Goal: Task Accomplishment & Management: Complete application form

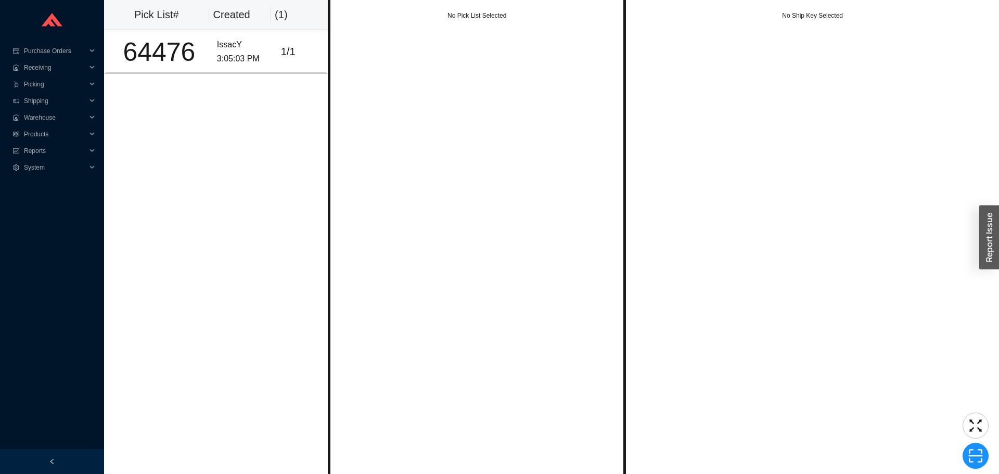
click at [328, 158] on div "No Pick List Selected" at bounding box center [477, 237] width 298 height 474
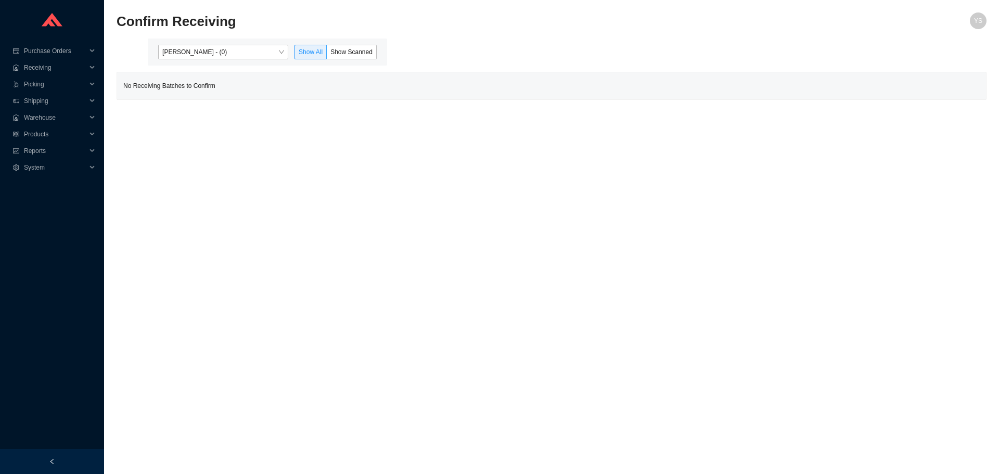
click at [189, 38] on div "Yossi Siff - (0) Show All Show Scanned" at bounding box center [267, 51] width 239 height 27
click at [188, 55] on span "Yossi Siff - (0)" at bounding box center [223, 52] width 122 height 14
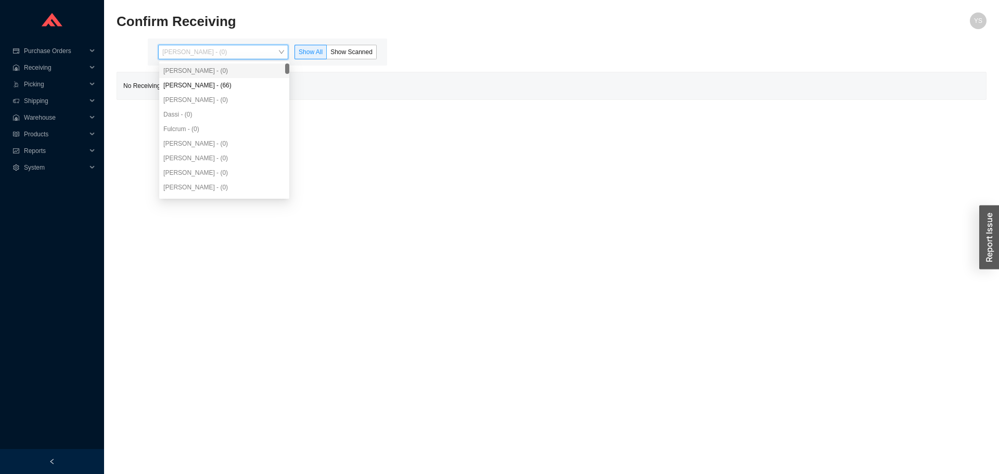
click at [188, 91] on div "Angel Negron - (66)" at bounding box center [224, 85] width 130 height 15
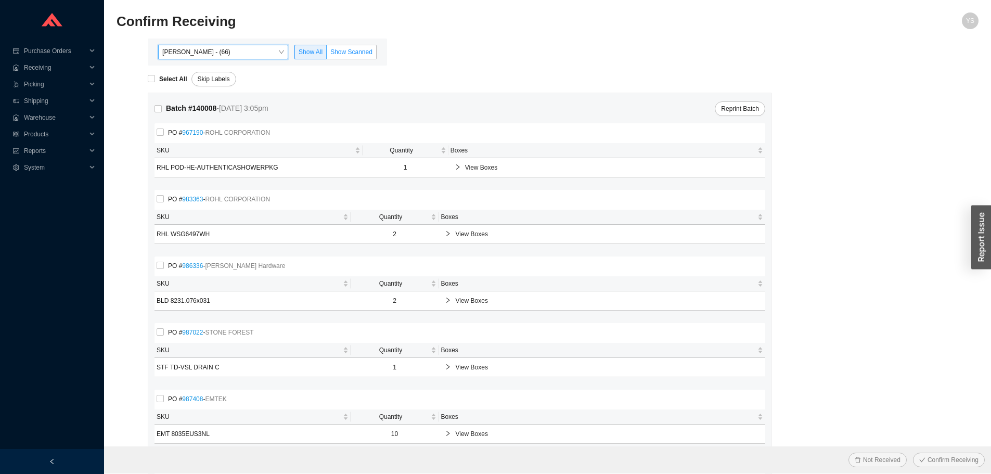
click at [343, 45] on label "Show Scanned" at bounding box center [352, 52] width 50 height 15
click at [327, 54] on input "Show Scanned" at bounding box center [327, 54] width 0 height 0
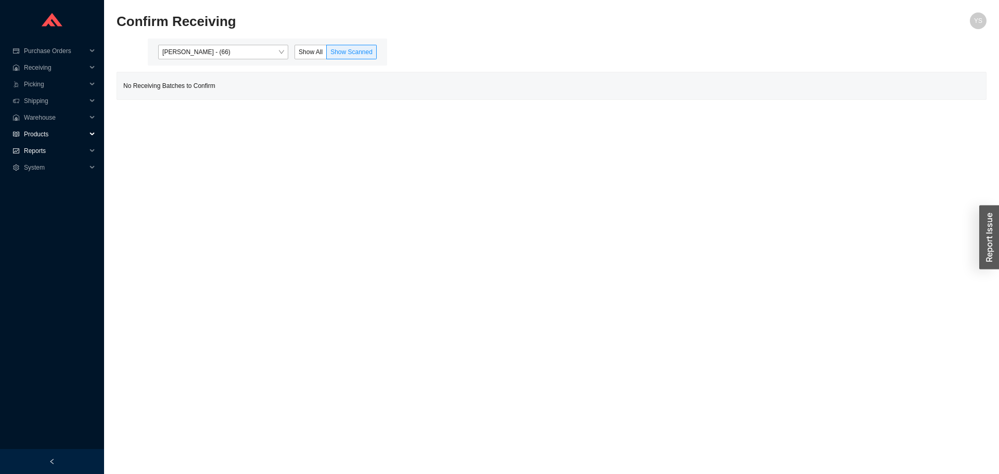
click at [33, 148] on span "Reports" at bounding box center [55, 151] width 62 height 17
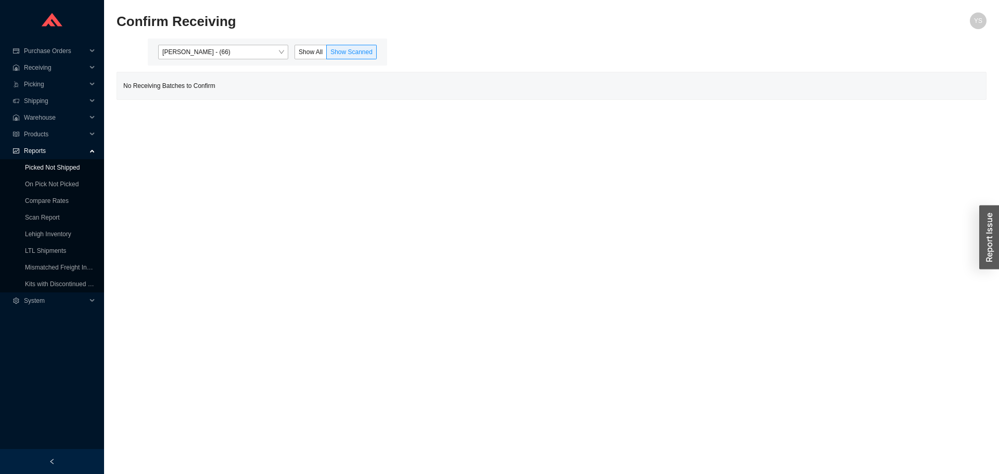
click at [38, 171] on link "Picked Not Shipped" at bounding box center [52, 167] width 55 height 7
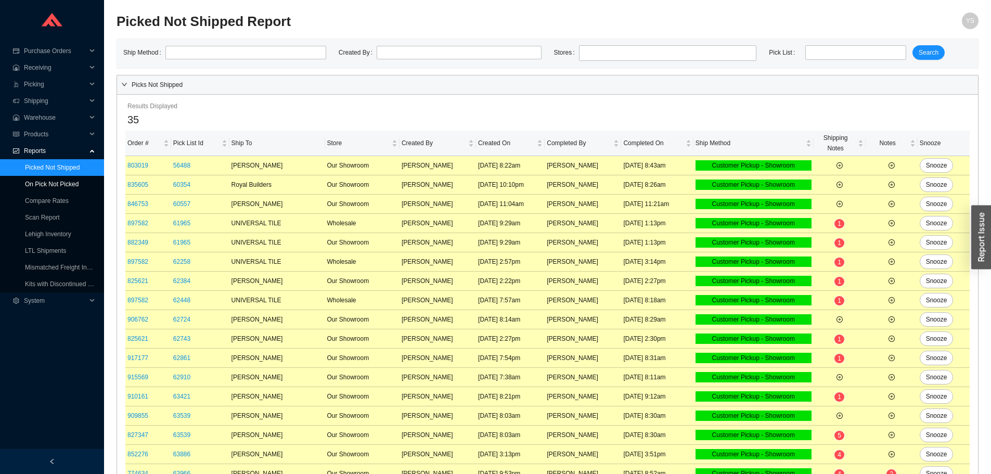
click at [40, 185] on link "On Pick Not Picked" at bounding box center [52, 184] width 54 height 7
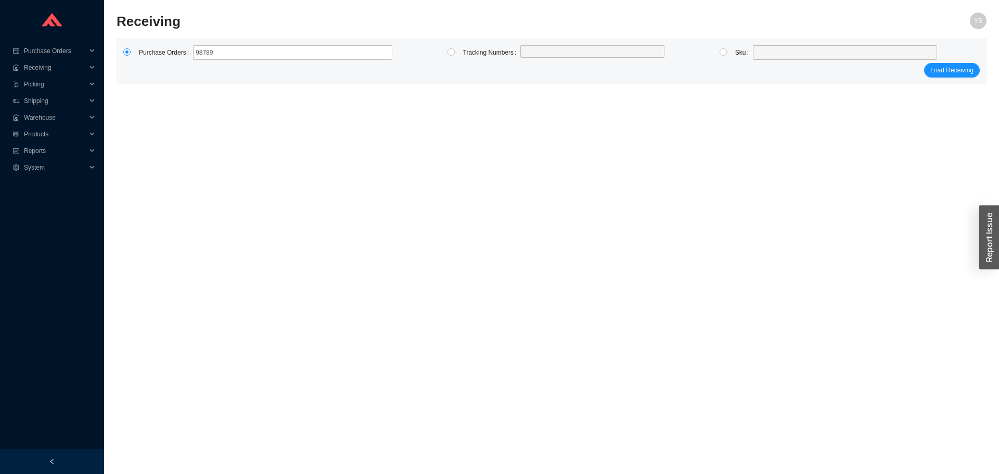
type input "987890"
type input "988305"
click button "Load Receiving" at bounding box center [952, 70] width 56 height 15
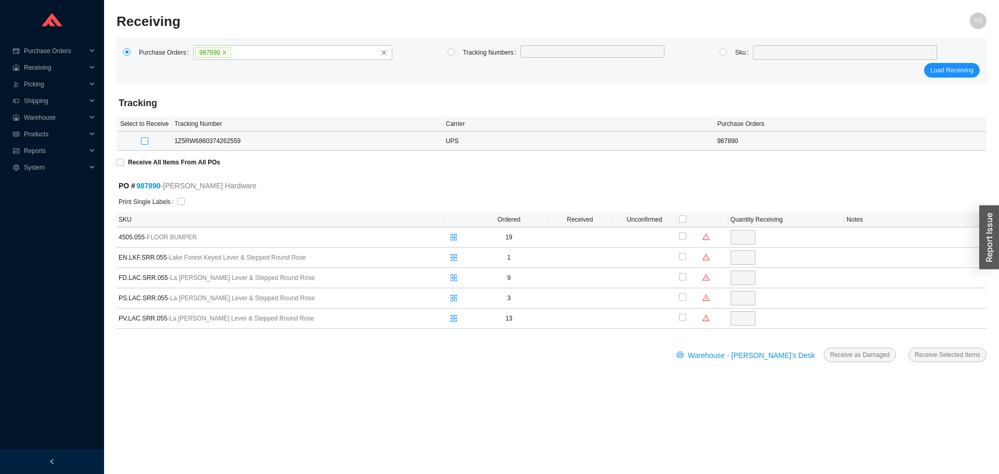
click at [144, 137] on input "checkbox" at bounding box center [144, 140] width 7 height 7
checkbox input "true"
type input "19"
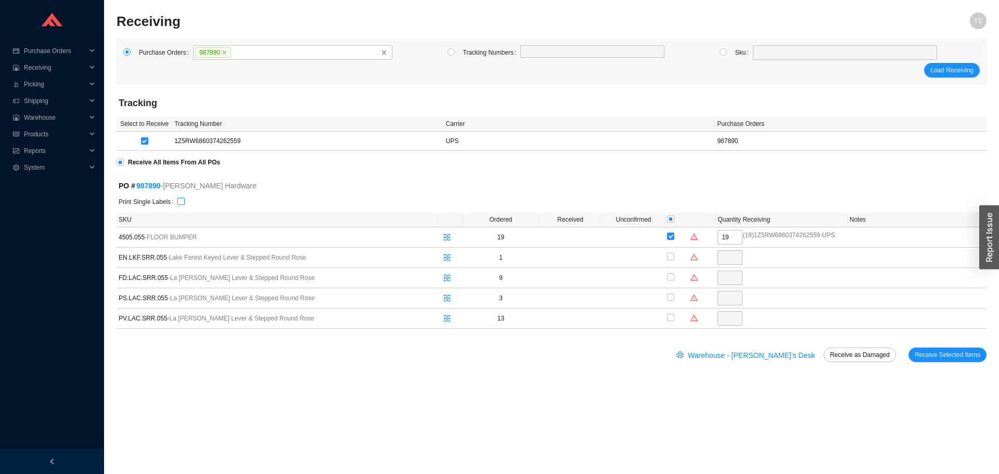
click at [177, 200] on input "checkbox" at bounding box center [180, 201] width 7 height 7
checkbox input "true"
click at [934, 358] on span "Receive Selected Items" at bounding box center [948, 355] width 66 height 10
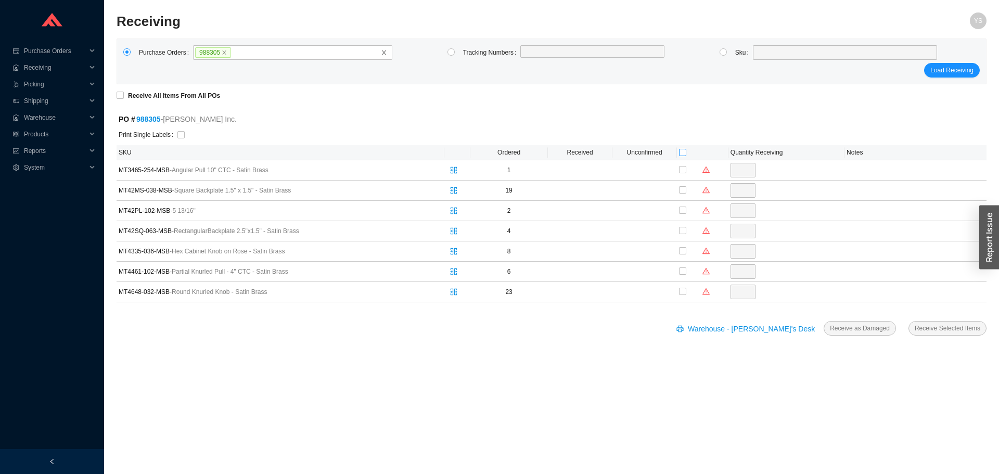
click at [686, 151] on input "checkbox" at bounding box center [682, 152] width 7 height 7
checkbox input "true"
type input "1"
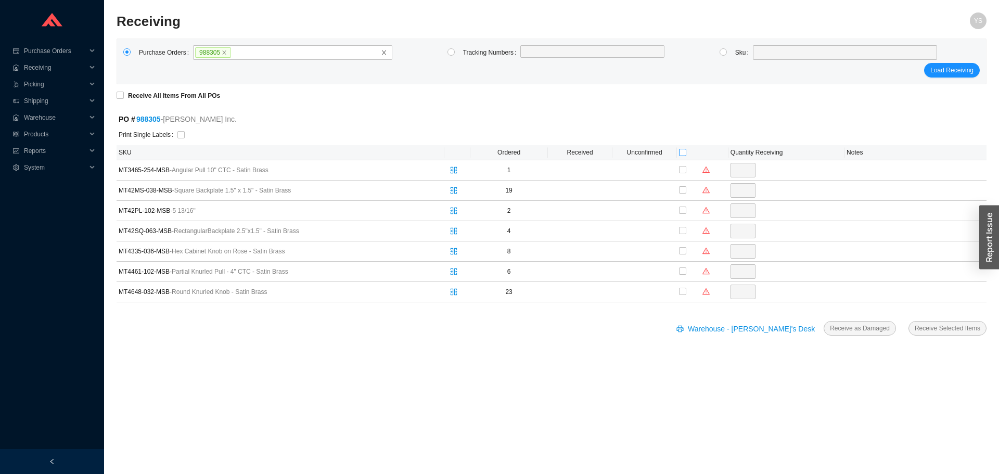
checkbox input "true"
type input "19"
checkbox input "true"
type input "2"
checkbox input "true"
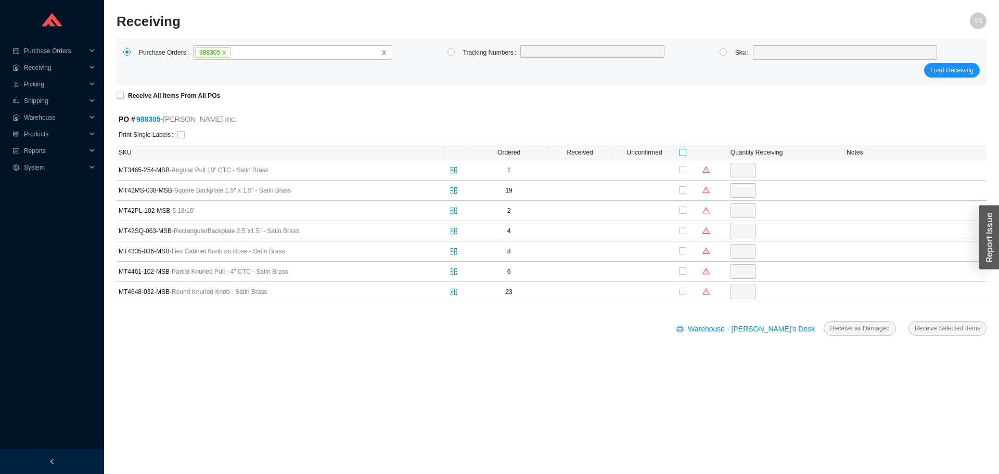
type input "4"
checkbox input "true"
type input "8"
checkbox input "true"
type input "6"
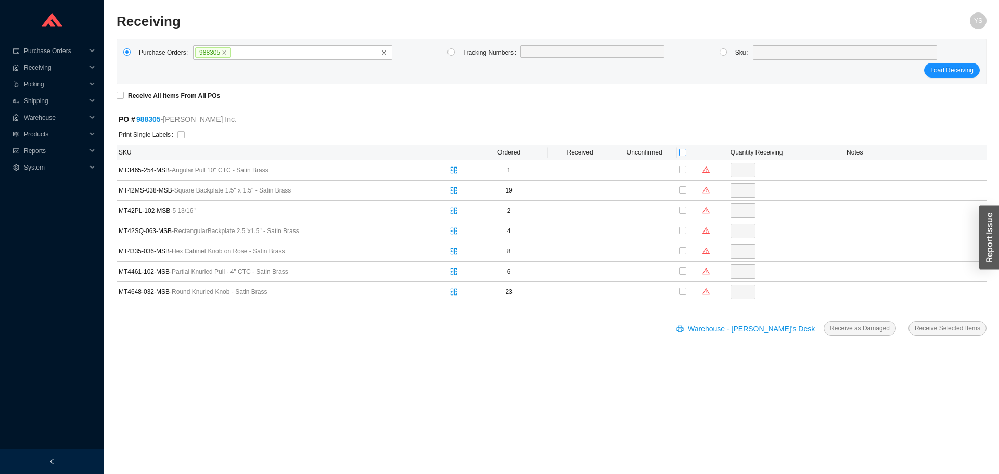
checkbox input "true"
type input "23"
click at [179, 136] on input "checkbox" at bounding box center [180, 134] width 7 height 7
checkbox input "true"
click at [967, 327] on span "Receive Selected Items" at bounding box center [948, 328] width 66 height 10
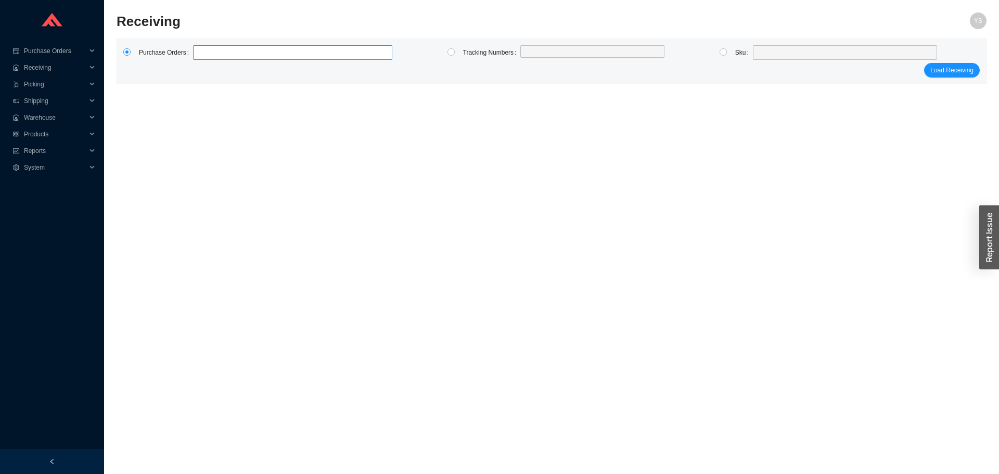
click at [239, 50] on label at bounding box center [292, 52] width 199 height 15
click at [202, 50] on input at bounding box center [198, 52] width 7 height 11
type input "988038"
click button "Load Receiving" at bounding box center [952, 70] width 56 height 15
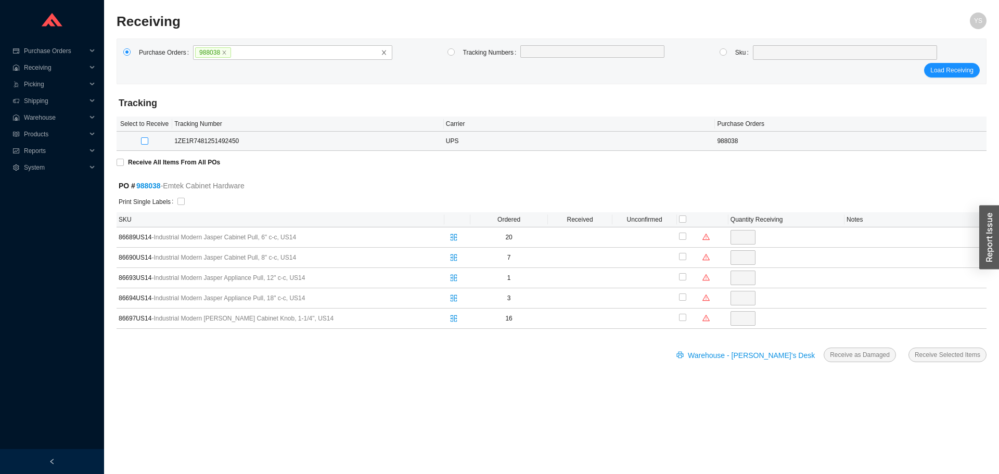
click at [144, 139] on input "checkbox" at bounding box center [144, 140] width 7 height 7
checkbox input "true"
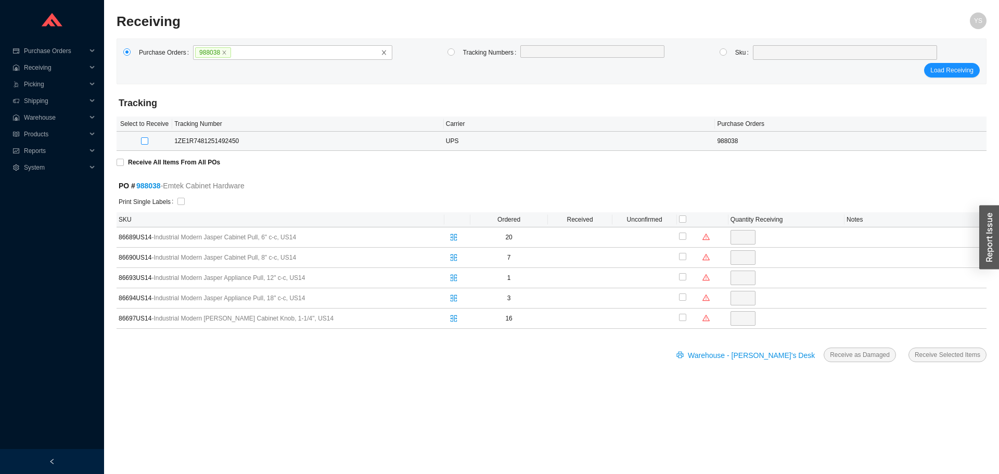
type input "20"
checkbox input "true"
type input "7"
checkbox input "true"
type input "1"
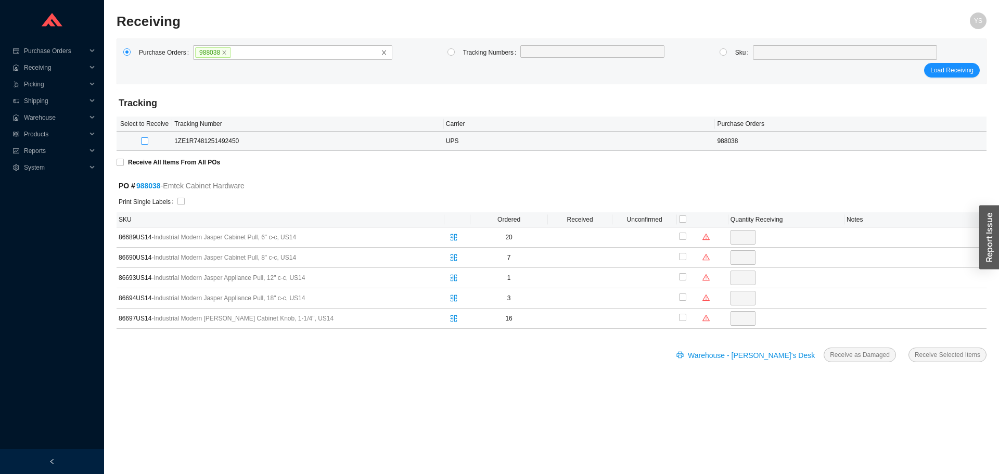
checkbox input "true"
type input "3"
checkbox input "true"
type input "16"
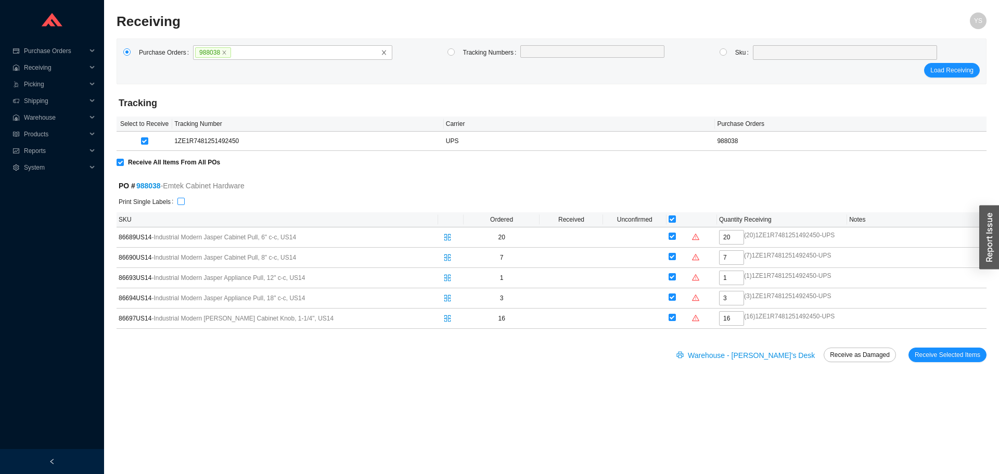
click at [178, 197] on label at bounding box center [180, 202] width 7 height 10
click at [178, 198] on input "checkbox" at bounding box center [180, 201] width 7 height 7
checkbox input "true"
click at [938, 359] on span "Receive Selected Items" at bounding box center [948, 355] width 66 height 10
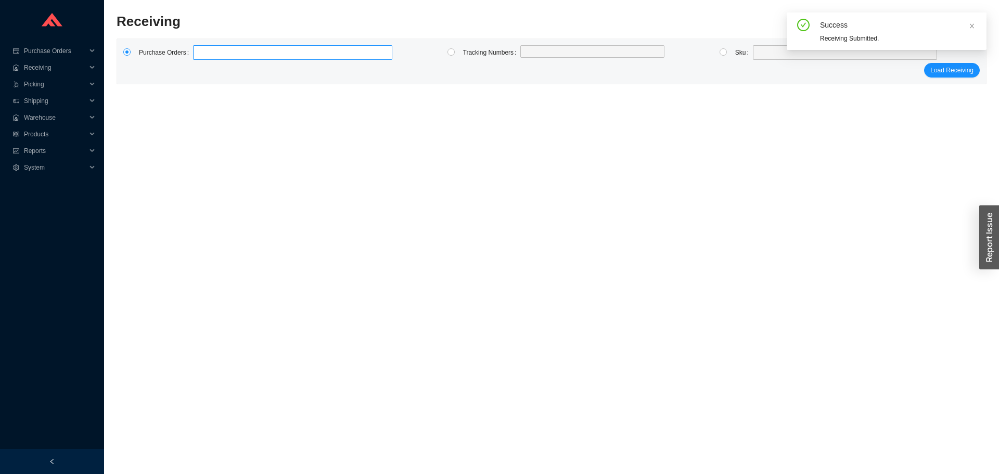
click at [216, 52] on label at bounding box center [292, 52] width 199 height 15
click at [202, 52] on input at bounding box center [198, 52] width 7 height 11
type input "987904"
click button "Load Receiving" at bounding box center [952, 70] width 56 height 15
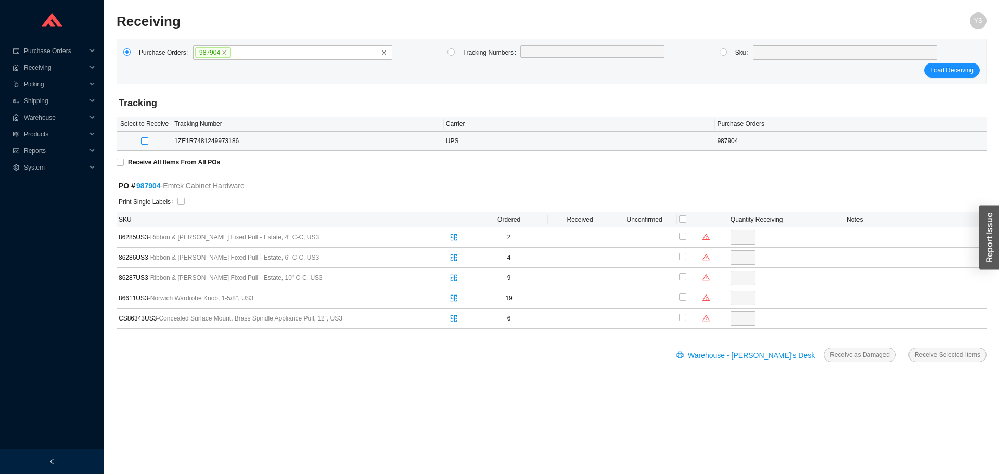
click at [142, 141] on input "checkbox" at bounding box center [144, 140] width 7 height 7
checkbox input "true"
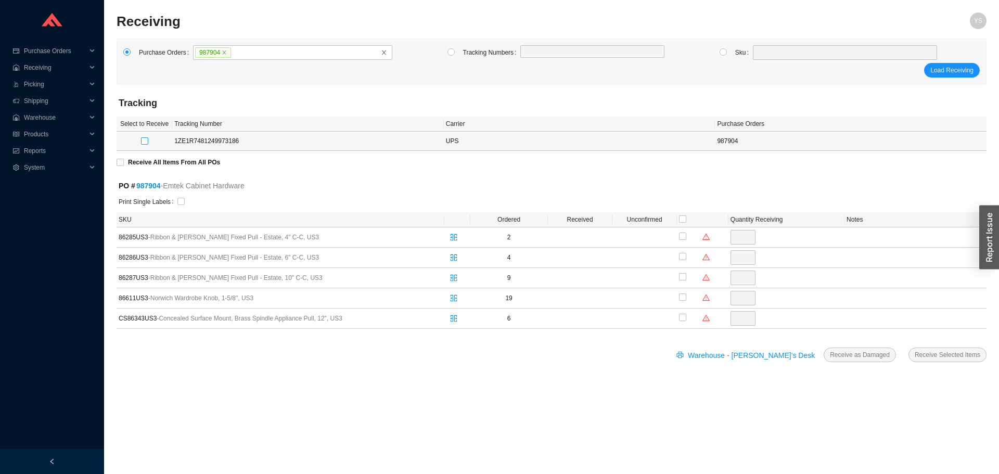
type input "2"
checkbox input "true"
type input "4"
checkbox input "true"
type input "9"
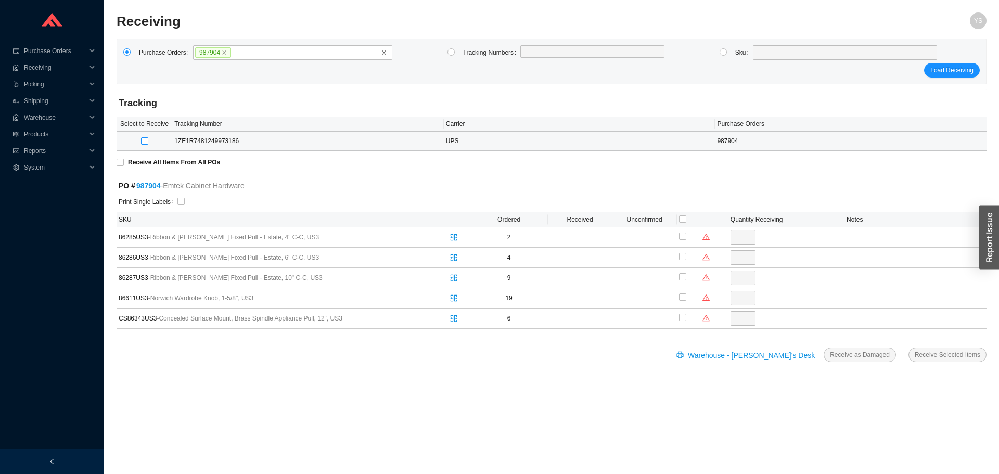
checkbox input "true"
type input "19"
checkbox input "true"
type input "6"
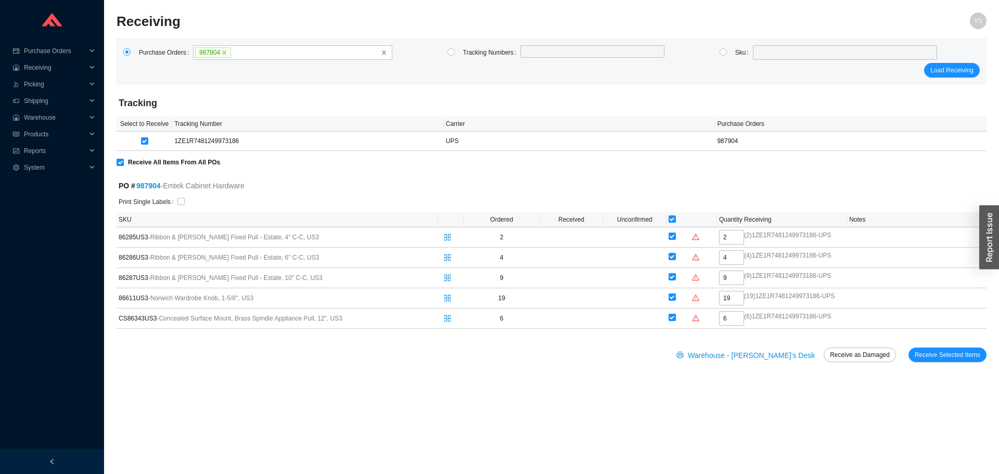
click at [184, 197] on div at bounding box center [580, 202] width 807 height 12
click at [180, 198] on label at bounding box center [180, 202] width 7 height 10
click at [179, 199] on input "checkbox" at bounding box center [180, 201] width 7 height 7
checkbox input "true"
click at [915, 361] on button "Receive Selected Items" at bounding box center [947, 355] width 78 height 15
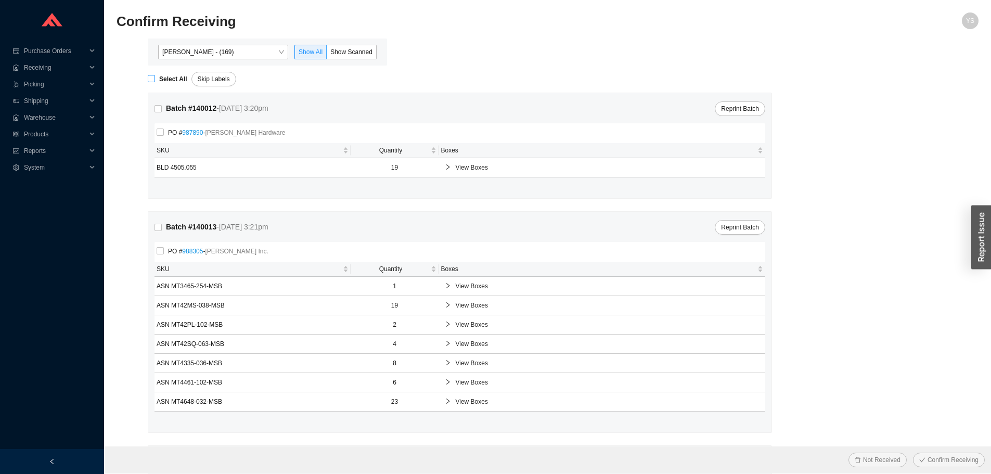
click at [151, 75] on label "Select All" at bounding box center [170, 79] width 44 height 10
click at [151, 75] on input "Select All" at bounding box center [151, 78] width 7 height 7
checkbox input "true"
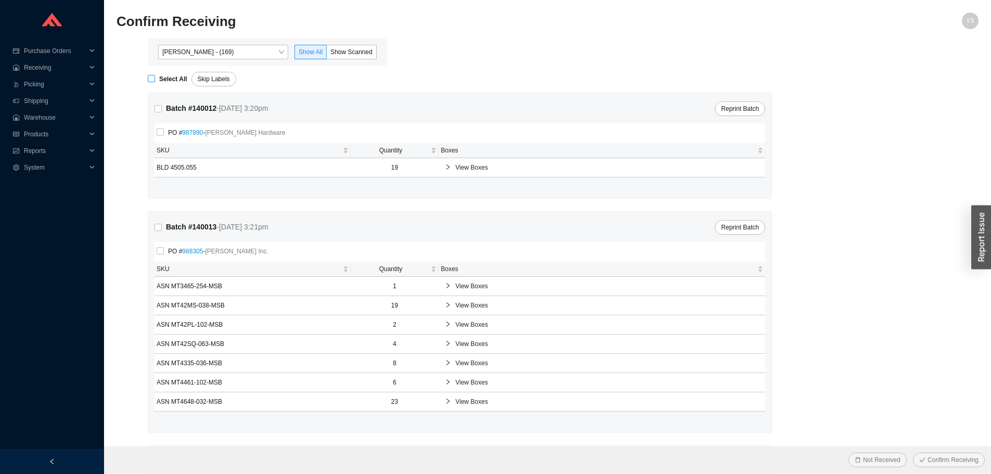
checkbox input "true"
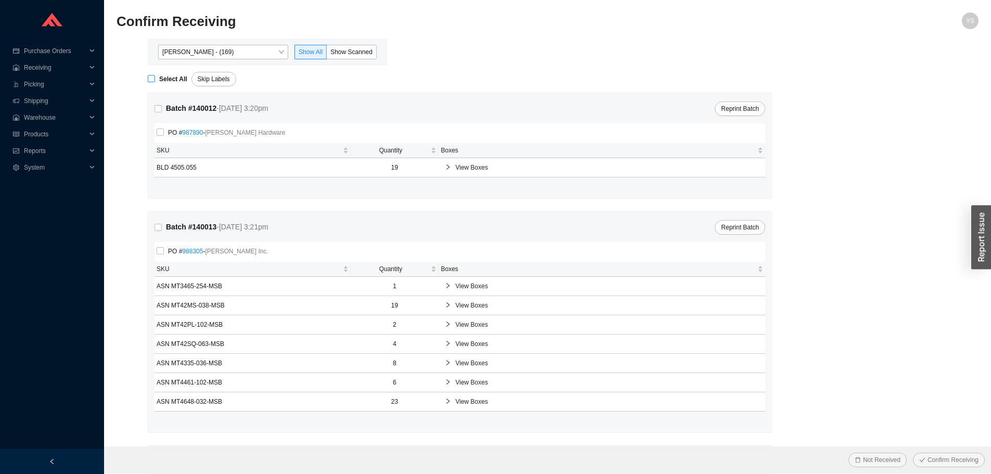
checkbox input "true"
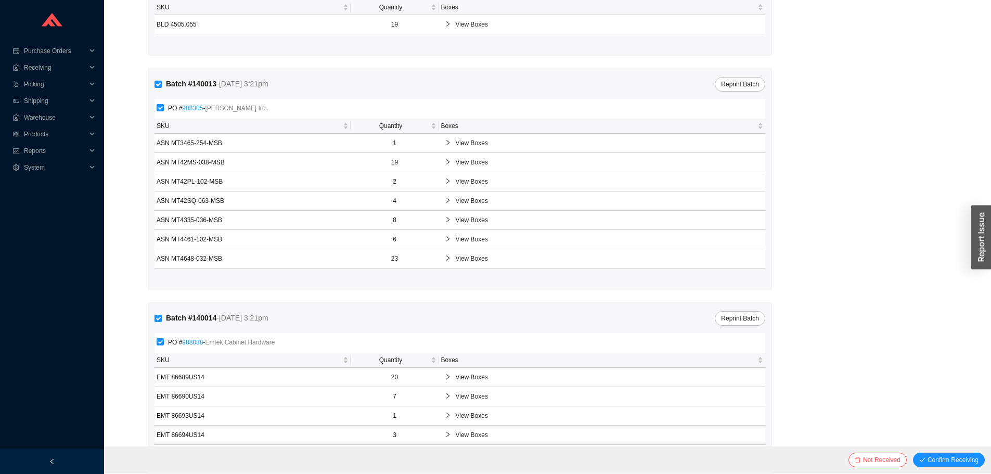
scroll to position [390, 0]
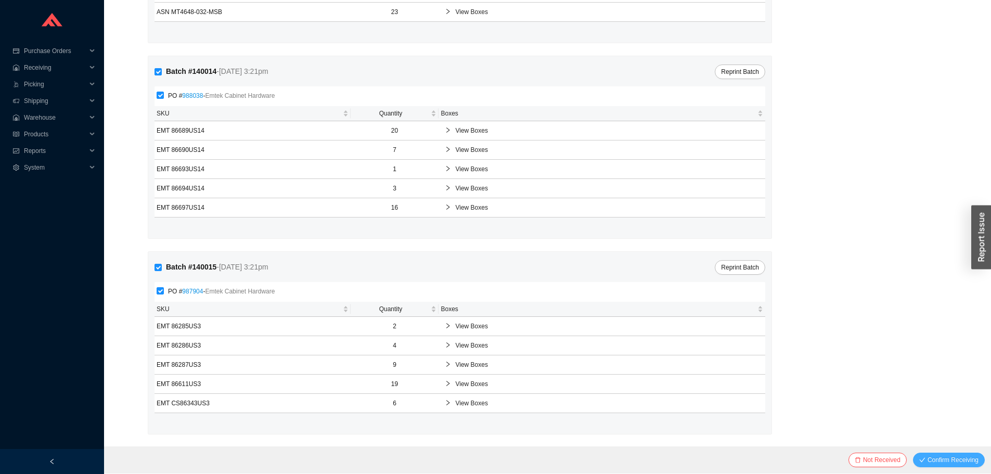
click at [946, 458] on span "Confirm Receiving" at bounding box center [953, 460] width 51 height 10
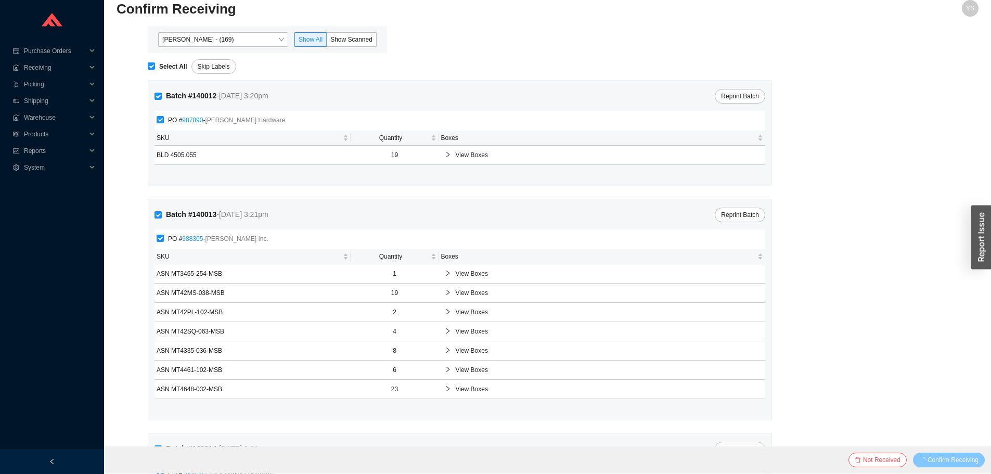
scroll to position [0, 0]
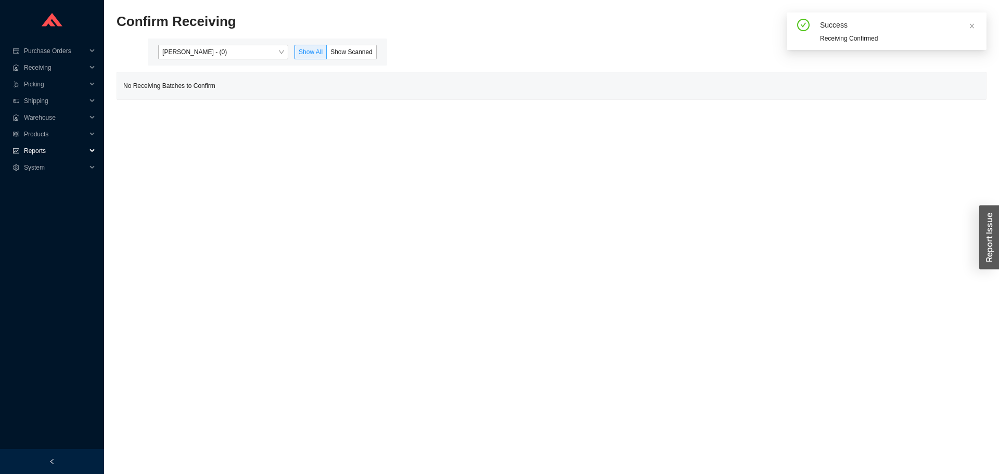
click at [46, 147] on span "Reports" at bounding box center [55, 151] width 62 height 17
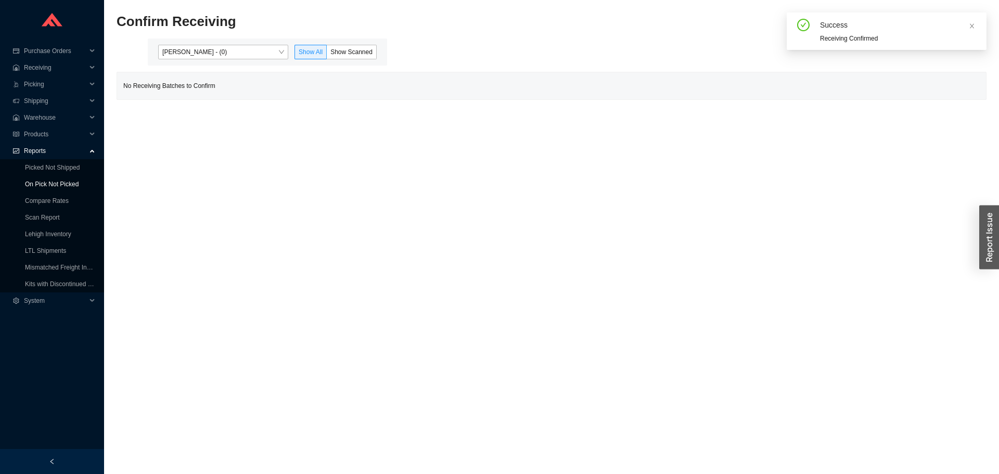
click at [46, 181] on link "On Pick Not Picked" at bounding box center [52, 184] width 54 height 7
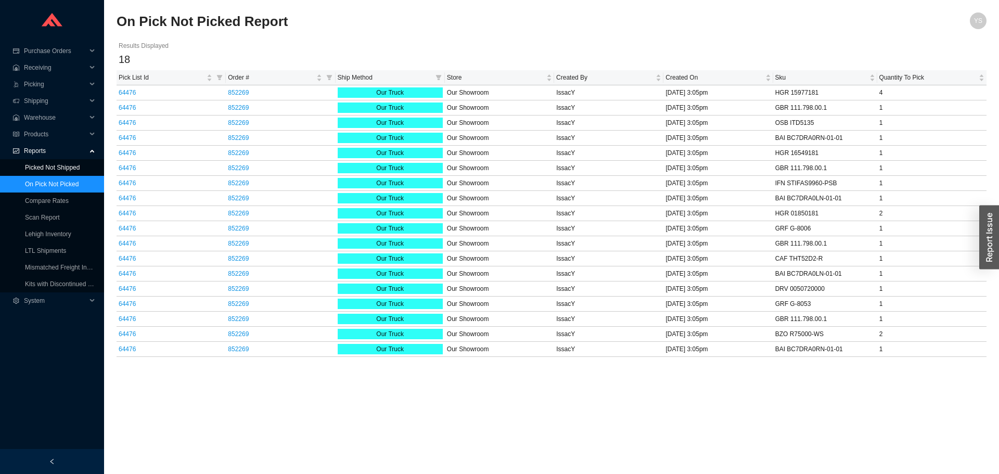
click at [69, 166] on link "Picked Not Shipped" at bounding box center [52, 167] width 55 height 7
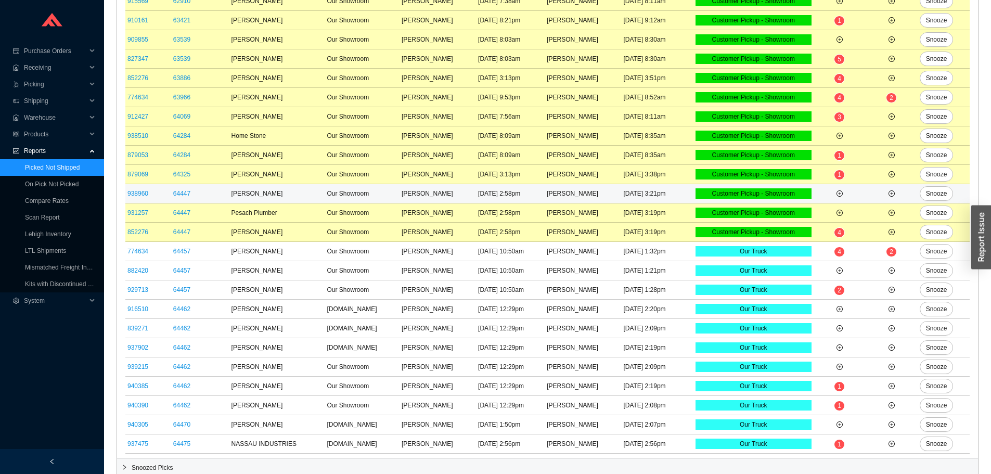
scroll to position [380, 0]
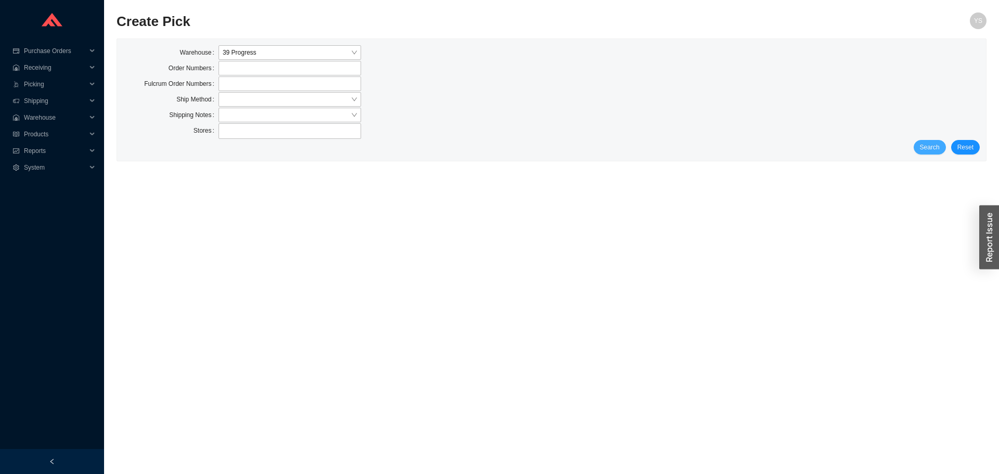
click at [935, 149] on span "Search" at bounding box center [930, 147] width 20 height 10
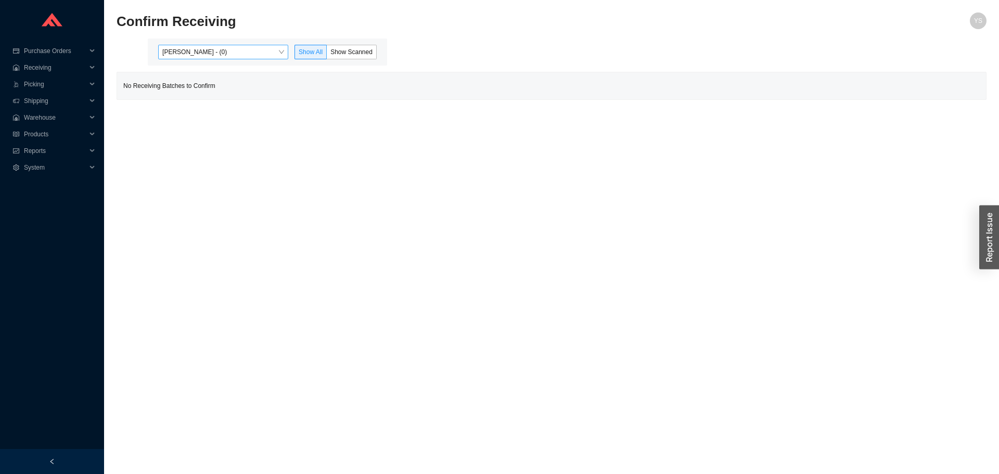
drag, startPoint x: 182, startPoint y: 47, endPoint x: 185, endPoint y: 55, distance: 9.1
click at [182, 46] on span "[PERSON_NAME] - (0)" at bounding box center [223, 52] width 122 height 14
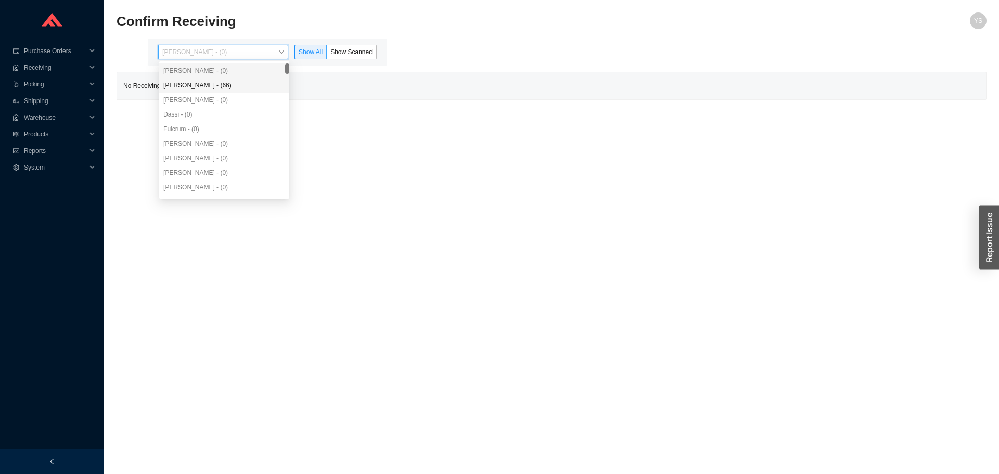
click at [212, 88] on div "[PERSON_NAME] - (66)" at bounding box center [224, 85] width 122 height 9
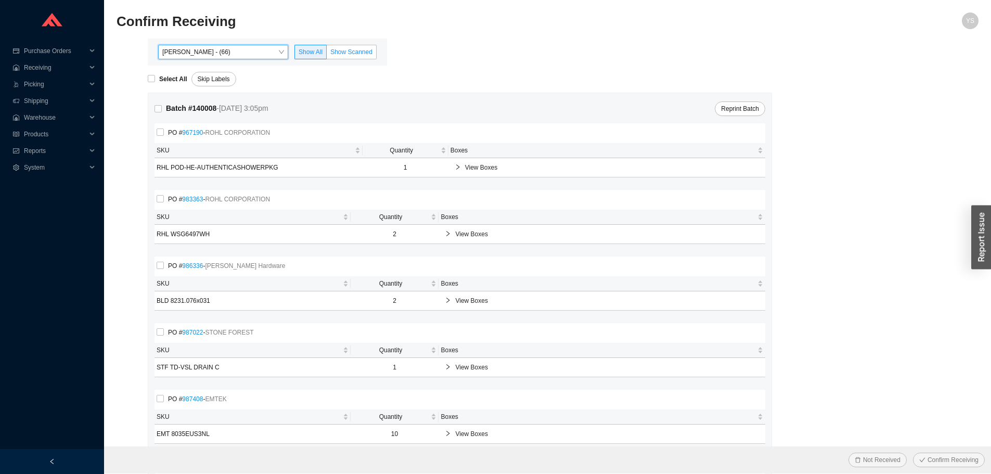
click at [367, 47] on label "Show Scanned" at bounding box center [352, 52] width 50 height 15
click at [327, 54] on input "Show Scanned" at bounding box center [327, 54] width 0 height 0
